Goal: Information Seeking & Learning: Learn about a topic

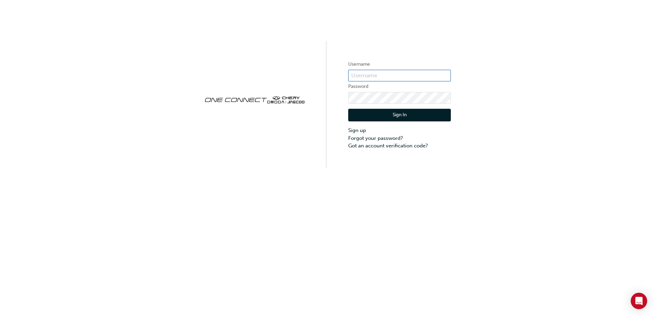
type input "CHNZ0129"
click at [372, 114] on button "Sign In" at bounding box center [399, 115] width 103 height 13
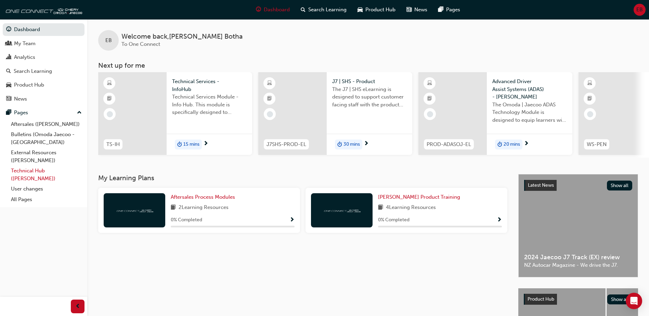
click at [40, 171] on link "Technical Hub ([PERSON_NAME])" at bounding box center [46, 175] width 76 height 18
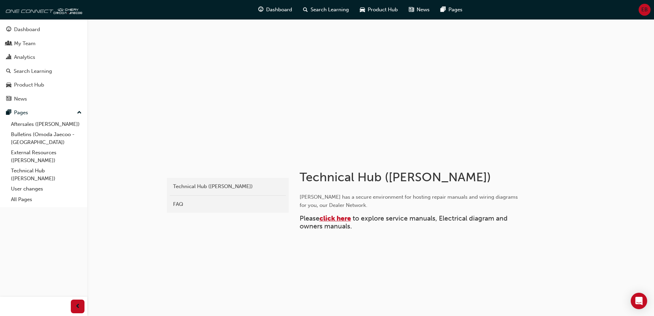
click at [335, 220] on span "click here" at bounding box center [335, 219] width 31 height 8
click at [20, 157] on link "External Resources ([PERSON_NAME])" at bounding box center [46, 156] width 76 height 18
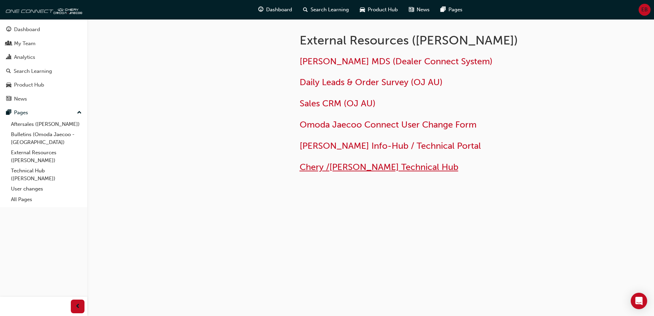
click at [355, 166] on span "Chery /[PERSON_NAME] Technical Hub" at bounding box center [379, 167] width 159 height 11
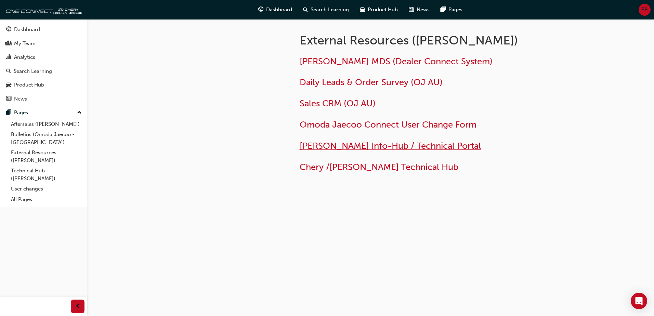
click at [334, 145] on span "Omoda Jaecoo Info-Hub / Technical Portal" at bounding box center [390, 146] width 181 height 11
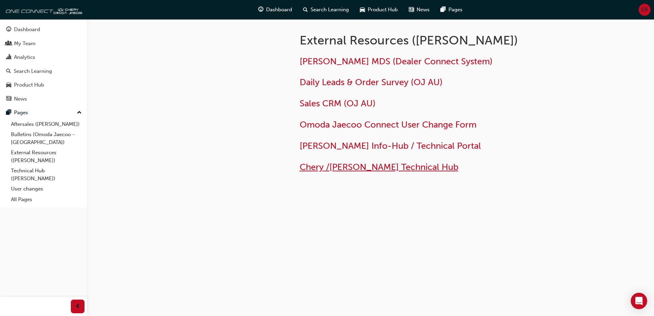
click at [410, 170] on span "Chery /[PERSON_NAME] Technical Hub" at bounding box center [379, 167] width 159 height 11
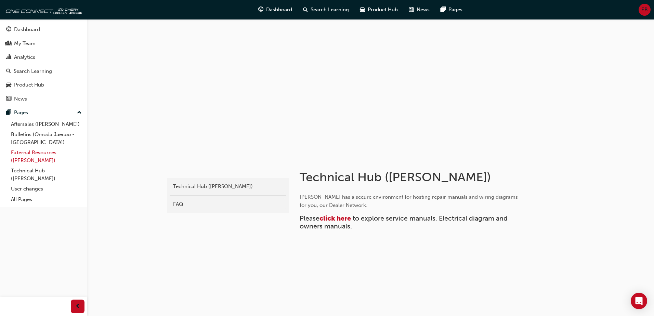
click at [44, 154] on link "External Resources ([PERSON_NAME])" at bounding box center [46, 156] width 76 height 18
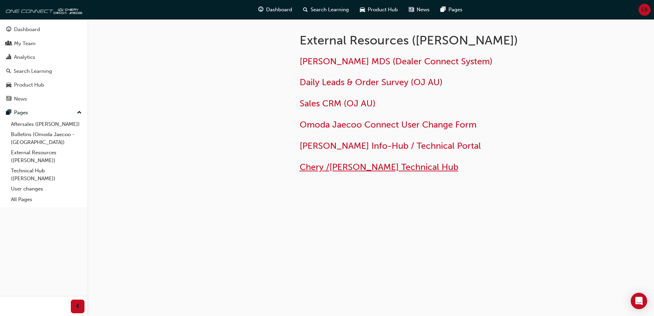
click at [335, 166] on span "Chery /[PERSON_NAME] Technical Hub" at bounding box center [379, 167] width 159 height 11
click at [27, 171] on link "Technical Hub ([PERSON_NAME])" at bounding box center [46, 175] width 76 height 18
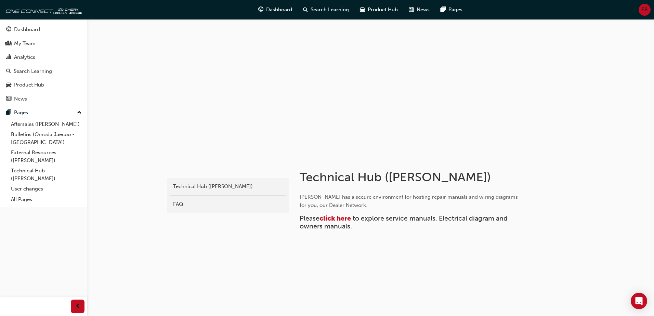
click at [338, 218] on span "click here" at bounding box center [335, 219] width 31 height 8
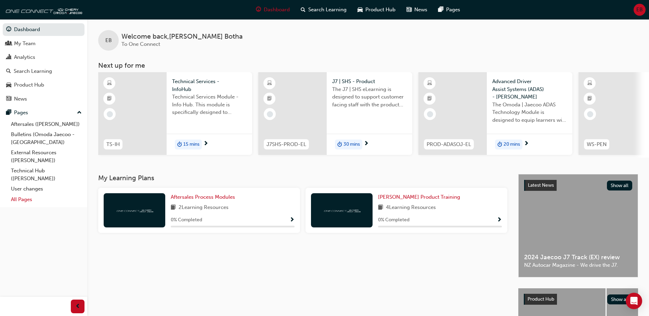
click at [24, 198] on link "All Pages" at bounding box center [46, 199] width 76 height 11
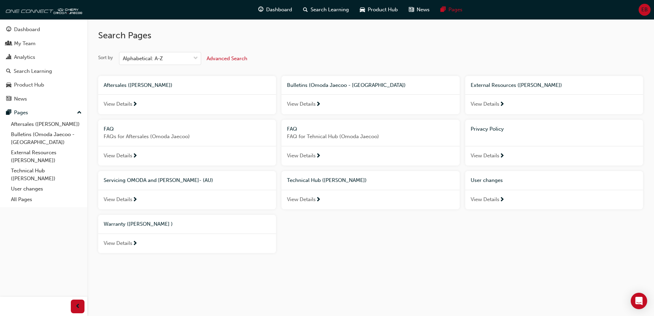
click at [498, 200] on span "View Details" at bounding box center [485, 200] width 29 height 8
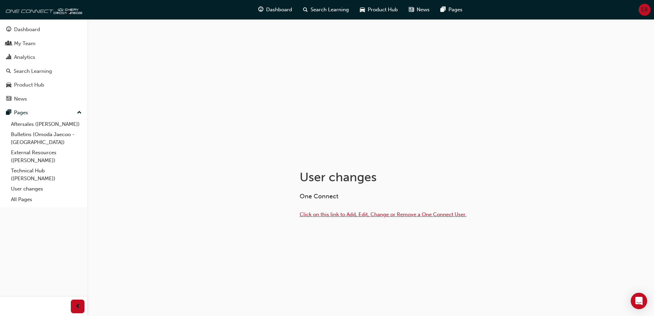
click at [397, 215] on span "Click on this link to Add, Edit, Change or Remove a One Connect User." at bounding box center [383, 214] width 167 height 6
